Goal: Task Accomplishment & Management: Manage account settings

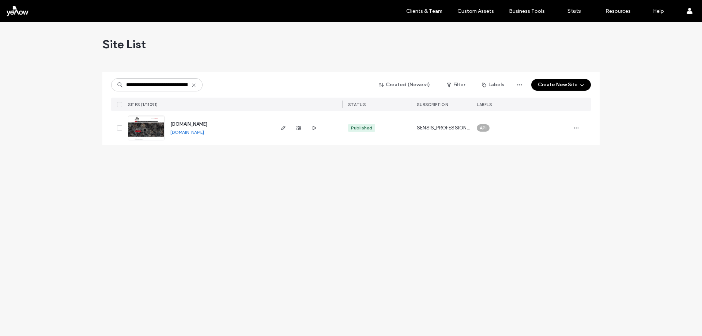
click at [279, 132] on div at bounding box center [307, 128] width 69 height 34
click at [282, 128] on icon "button" at bounding box center [284, 128] width 6 height 6
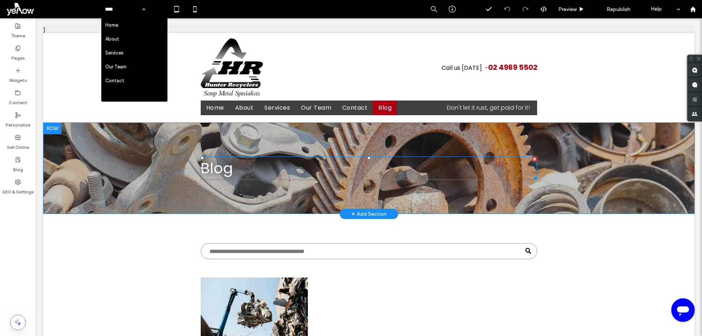
click at [247, 172] on h1 "Blog" at bounding box center [369, 168] width 336 height 22
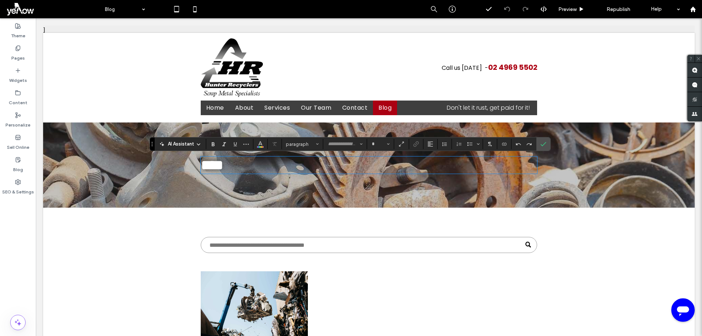
type input "*******"
type input "**"
click at [362, 142] on span "Font & Font weight" at bounding box center [361, 144] width 3 height 10
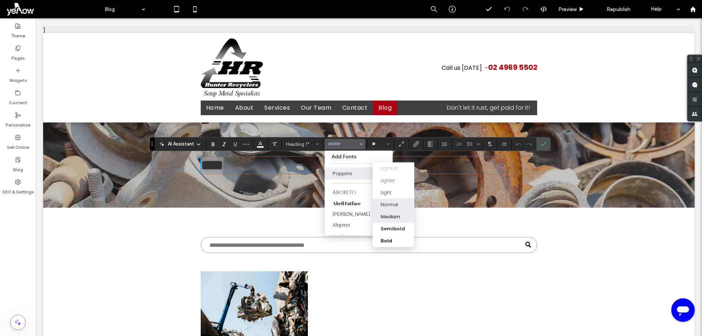
click at [393, 215] on div "Medium" at bounding box center [390, 216] width 19 height 7
type input "*******"
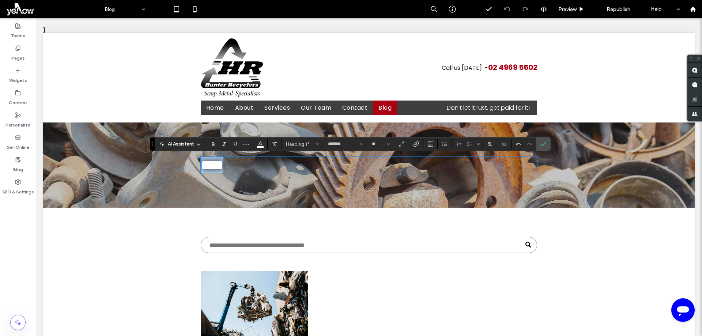
click at [283, 172] on h1 "****" at bounding box center [369, 165] width 336 height 16
click at [544, 146] on icon "Confirm" at bounding box center [544, 144] width 6 height 6
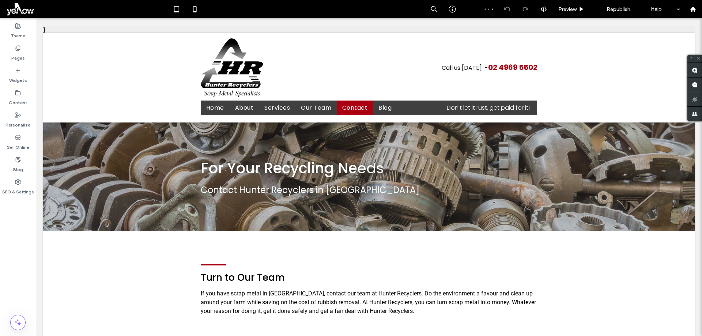
click at [123, 15] on input at bounding box center [123, 9] width 37 height 18
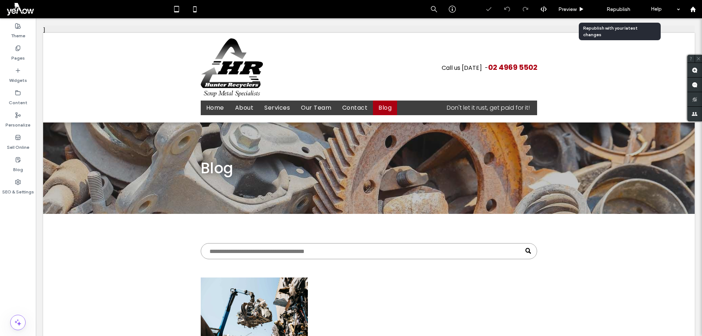
click at [621, 8] on span "Republish" at bounding box center [619, 9] width 24 height 6
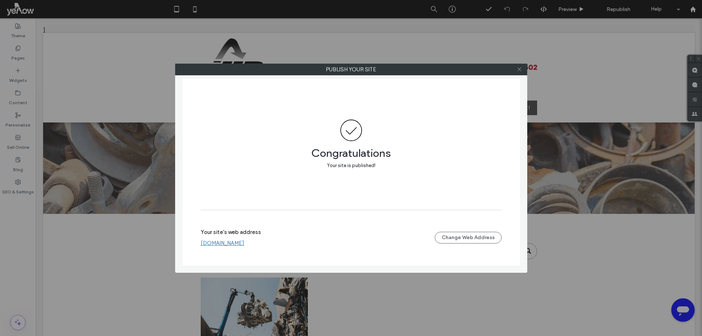
click at [521, 69] on icon at bounding box center [519, 69] width 5 height 5
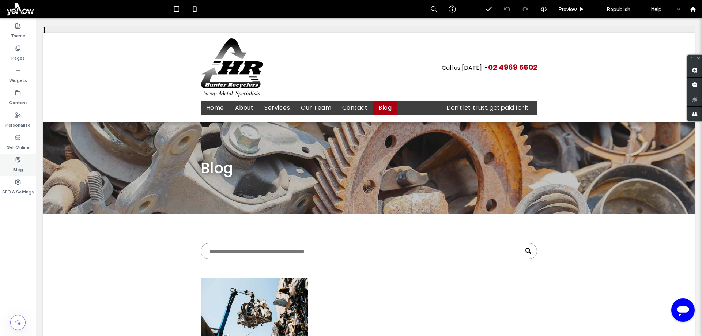
click at [20, 169] on label "Blog" at bounding box center [18, 168] width 10 height 10
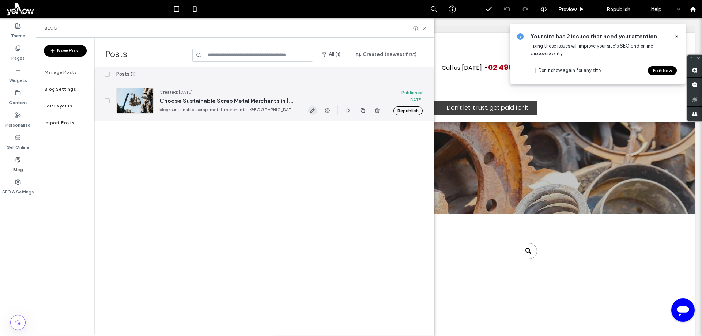
click at [308, 111] on span "button" at bounding box center [312, 110] width 9 height 9
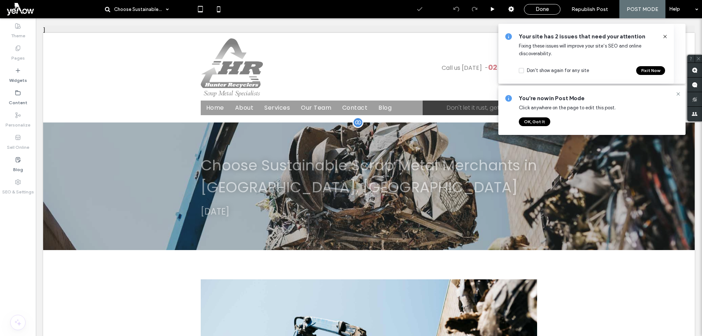
click at [287, 144] on div "Choose Sustainable Scrap Metal Merchants in Carrington, NSW September 18, 2025 …" at bounding box center [369, 187] width 652 height 128
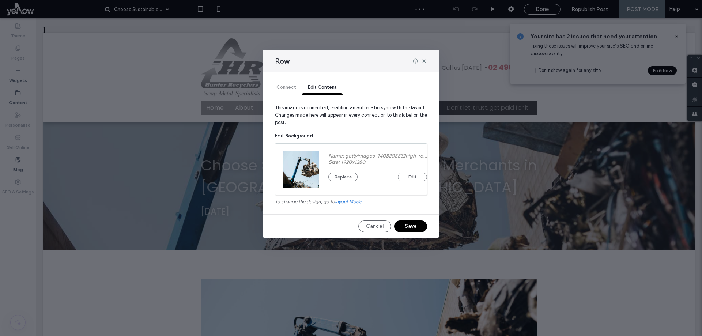
click at [349, 203] on span "layout mode" at bounding box center [348, 201] width 27 height 5
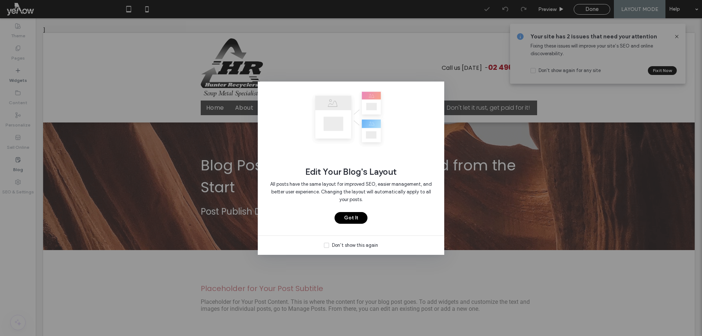
click at [353, 217] on button "Got It" at bounding box center [351, 218] width 33 height 12
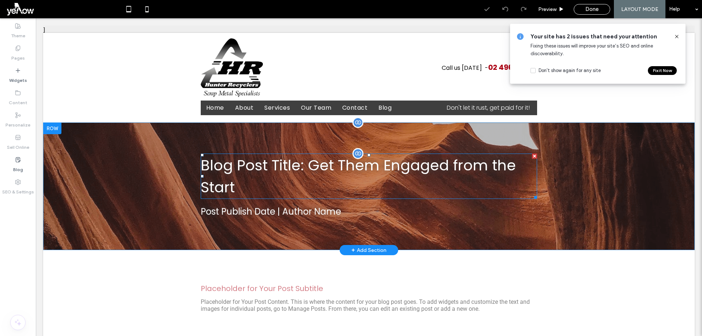
click at [296, 180] on h1 "Blog Post Title: Get Them Engaged from the Start" at bounding box center [369, 176] width 336 height 45
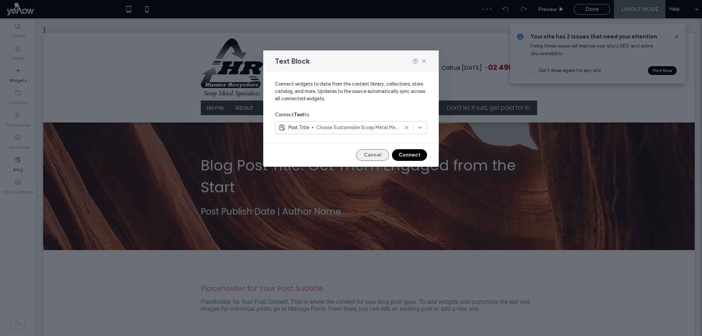
drag, startPoint x: 373, startPoint y: 155, endPoint x: 337, endPoint y: 137, distance: 40.4
click at [373, 155] on button "Cancel" at bounding box center [372, 155] width 33 height 12
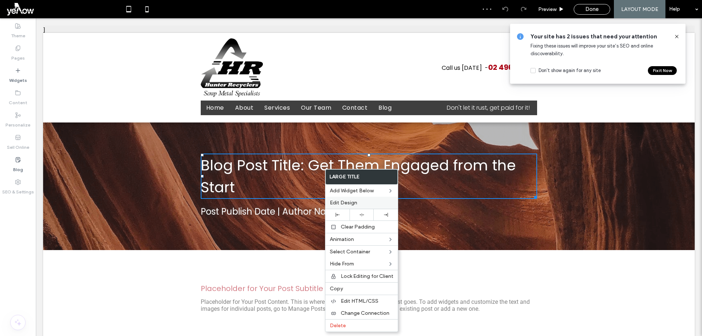
click at [354, 204] on span "Edit Design" at bounding box center [343, 203] width 27 height 6
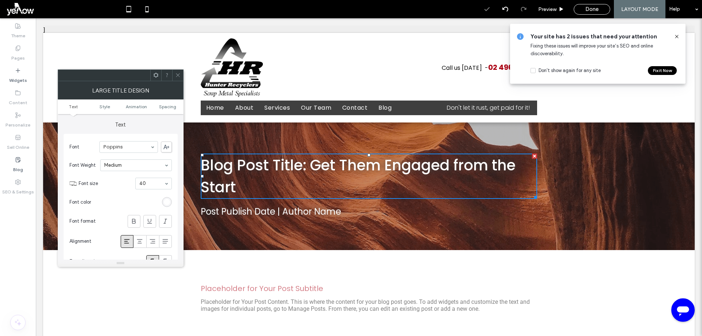
click at [178, 78] on span at bounding box center [177, 75] width 5 height 11
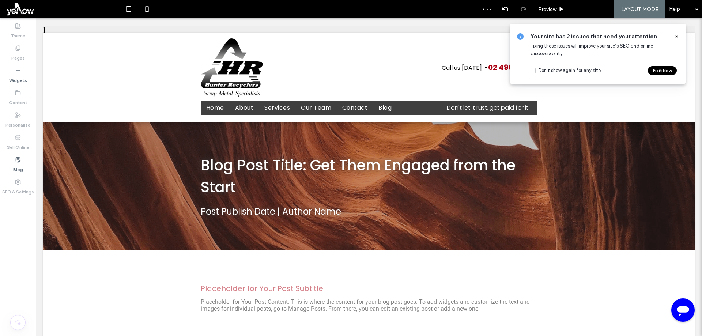
click at [584, 10] on div "Done" at bounding box center [592, 9] width 36 height 7
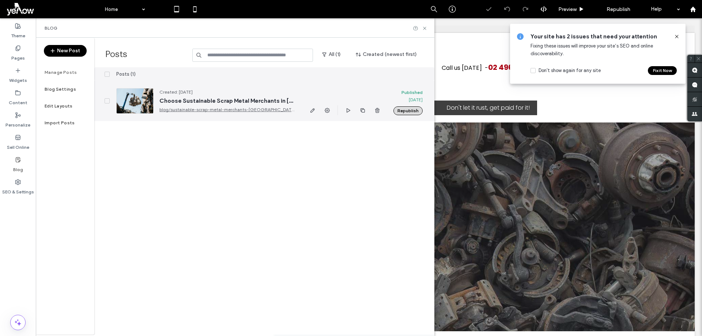
click at [404, 112] on button "Republish" at bounding box center [408, 110] width 29 height 9
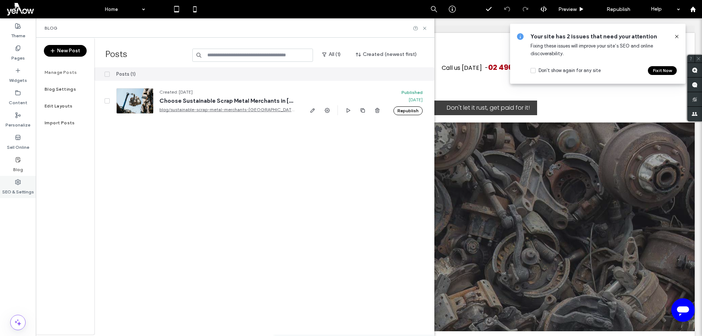
click at [16, 189] on label "SEO & Settings" at bounding box center [18, 190] width 32 height 10
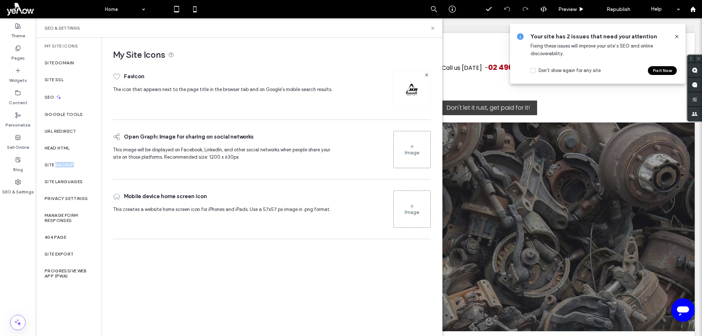
click at [59, 163] on label "Site Backup" at bounding box center [59, 164] width 29 height 5
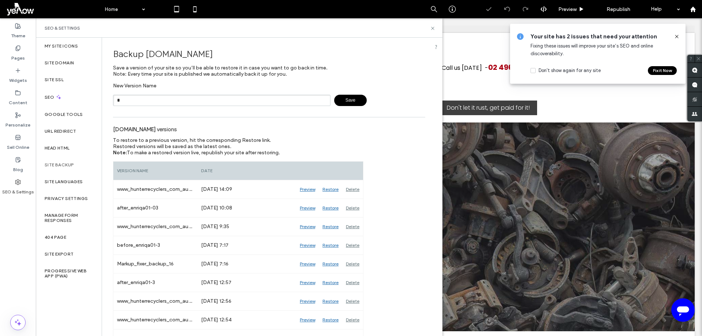
click at [176, 100] on input "*" at bounding box center [222, 100] width 218 height 11
type input "**********"
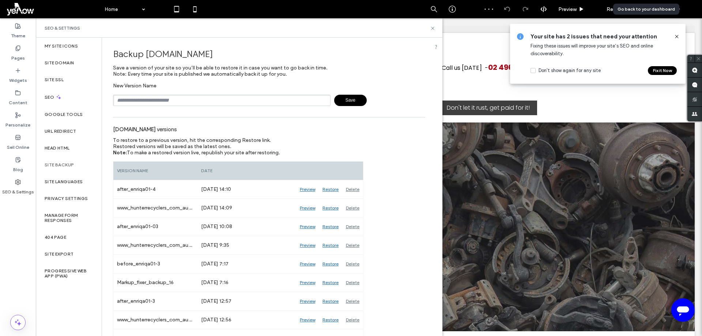
click at [697, 9] on div at bounding box center [693, 9] width 18 height 6
